Goal: Check status: Check status

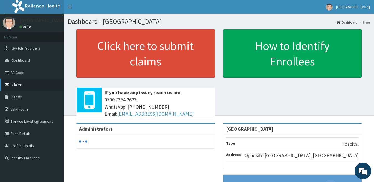
click at [29, 85] on link "Claims" at bounding box center [32, 85] width 64 height 12
click at [17, 84] on span "Claims" at bounding box center [17, 84] width 11 height 5
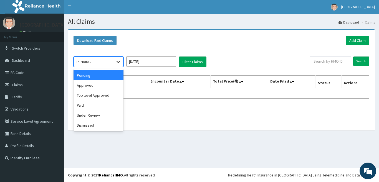
click at [116, 59] on div at bounding box center [118, 62] width 10 height 10
click at [101, 94] on div "Top level Approved" at bounding box center [98, 95] width 50 height 10
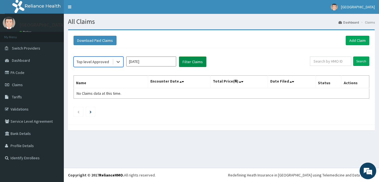
click at [189, 61] on button "Filter Claims" at bounding box center [192, 62] width 27 height 11
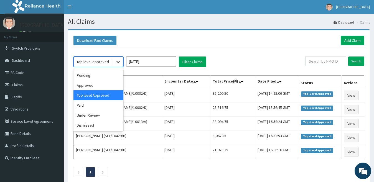
click at [118, 60] on icon at bounding box center [118, 62] width 6 height 6
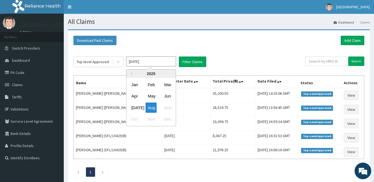
click at [145, 60] on input "[DATE]" at bounding box center [151, 62] width 50 height 10
click at [132, 107] on div "[DATE]" at bounding box center [134, 108] width 11 height 10
type input "[DATE]"
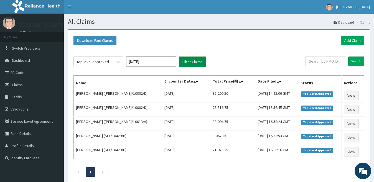
click at [195, 63] on button "Filter Claims" at bounding box center [192, 62] width 27 height 11
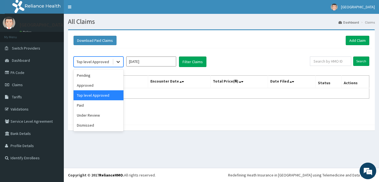
click at [119, 61] on icon at bounding box center [118, 62] width 6 height 6
click at [93, 85] on div "Approved" at bounding box center [98, 85] width 50 height 10
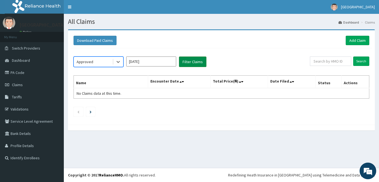
click at [188, 60] on button "Filter Claims" at bounding box center [192, 62] width 27 height 11
